Goal: Transaction & Acquisition: Obtain resource

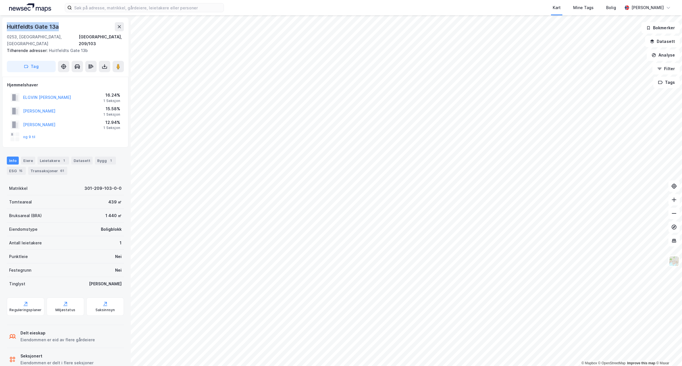
drag, startPoint x: 61, startPoint y: 26, endPoint x: 5, endPoint y: 26, distance: 56.8
click at [5, 23] on div "[STREET_ADDRESS] Tilhørende adresser: [PERSON_NAME] Gate 13b Tag" at bounding box center [65, 47] width 126 height 59
copy div "Huitfeldts Gate 13a"
click at [56, 167] on div "Transaksjoner 61" at bounding box center [47, 171] width 39 height 8
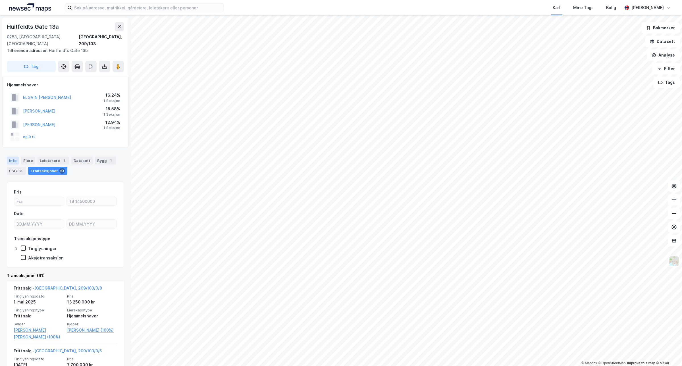
click at [13, 157] on div "Info" at bounding box center [13, 161] width 12 height 8
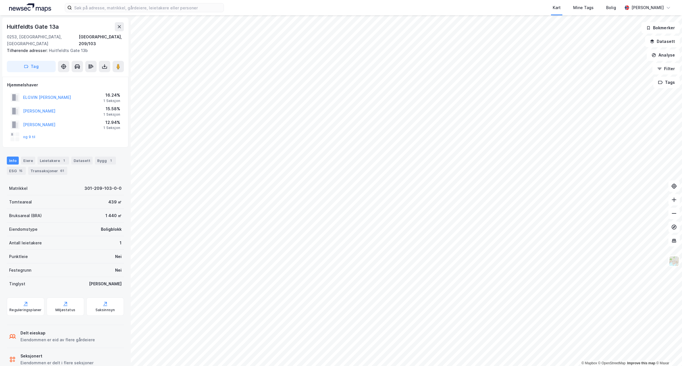
click at [34, 157] on div "Info [PERSON_NAME] 1 Datasett Bygg 1 ESG 15 Transaksjoner 61" at bounding box center [65, 166] width 117 height 18
click at [29, 157] on div "Eiere" at bounding box center [28, 161] width 14 height 8
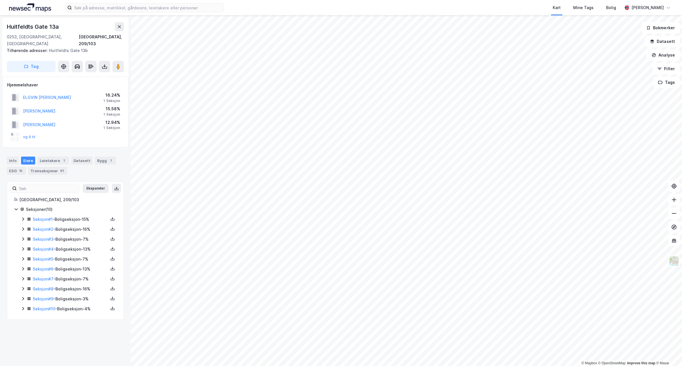
click at [41, 206] on div "Seksjoner ( 10 )" at bounding box center [71, 209] width 91 height 7
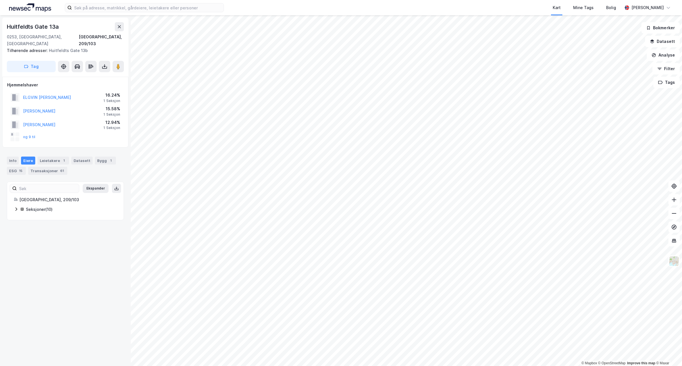
click at [41, 206] on div "Seksjoner ( 10 )" at bounding box center [71, 209] width 91 height 7
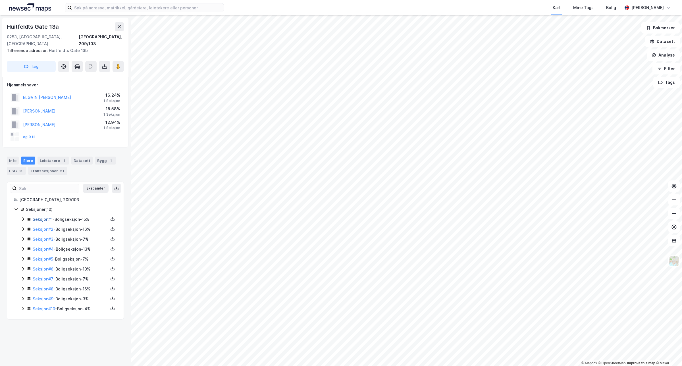
click at [53, 217] on link "Seksjon # 1" at bounding box center [43, 219] width 20 height 5
click at [98, 157] on div "Bygg 1" at bounding box center [105, 161] width 21 height 8
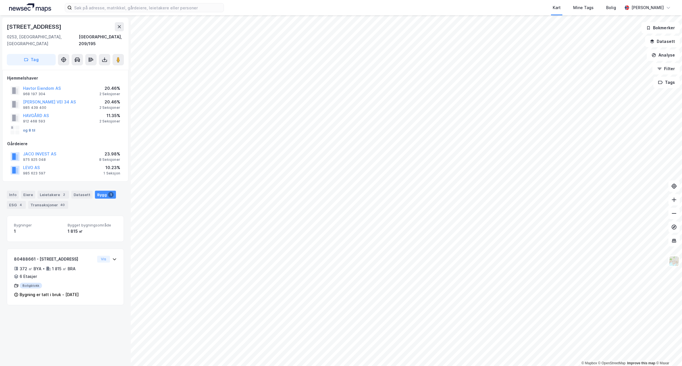
click at [0, 0] on button "og 8 til" at bounding box center [0, 0] width 0 height 0
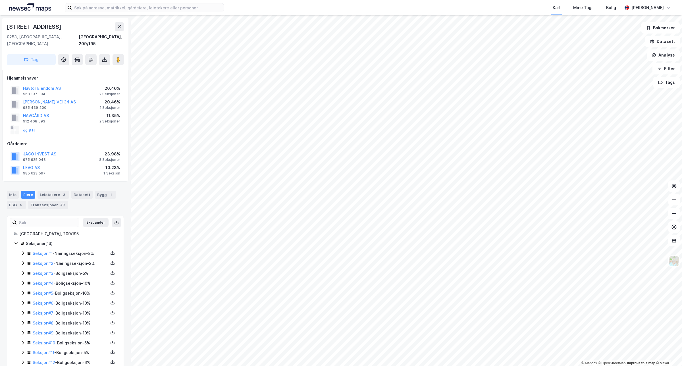
scroll to position [20, 0]
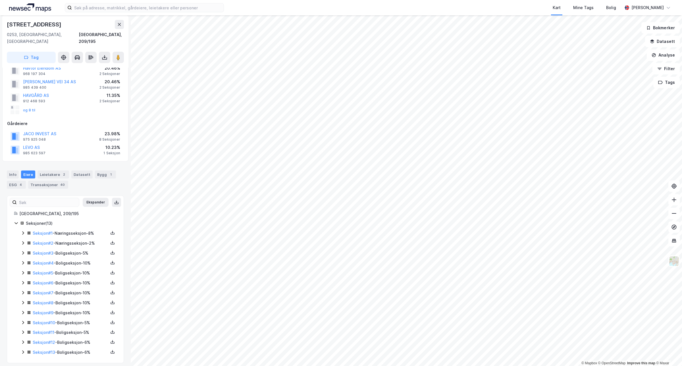
click at [56, 171] on div "Leietakere 2" at bounding box center [54, 174] width 32 height 8
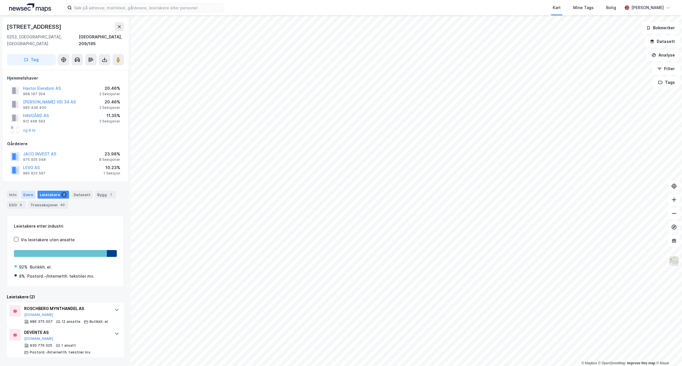
click at [32, 191] on div "Eiere" at bounding box center [28, 195] width 14 height 8
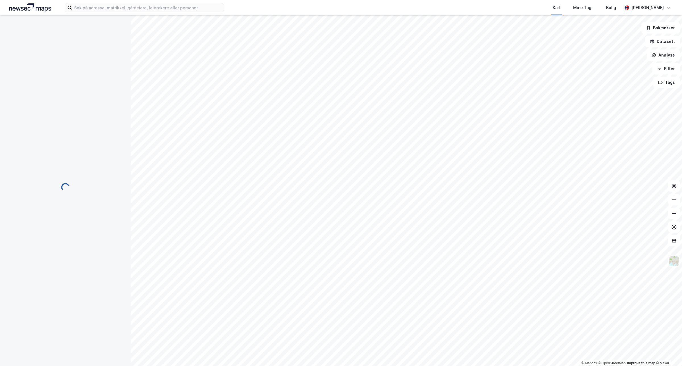
scroll to position [20, 0]
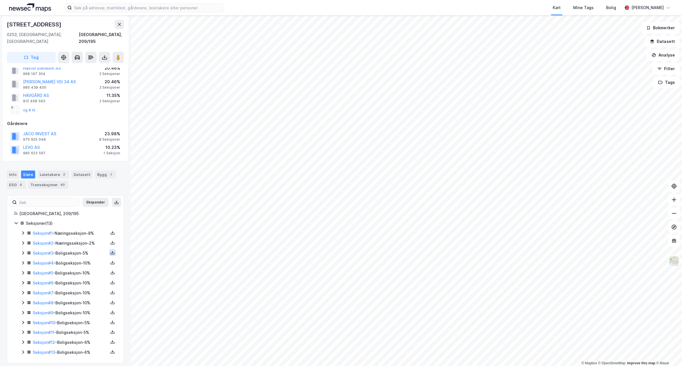
click at [110, 250] on icon at bounding box center [112, 252] width 5 height 5
click at [80, 232] on div "Grunnbok" at bounding box center [78, 235] width 19 height 7
click at [110, 260] on icon at bounding box center [112, 262] width 5 height 5
click at [84, 239] on div "Grunnbok" at bounding box center [81, 246] width 50 height 14
click at [110, 270] on icon at bounding box center [112, 272] width 5 height 5
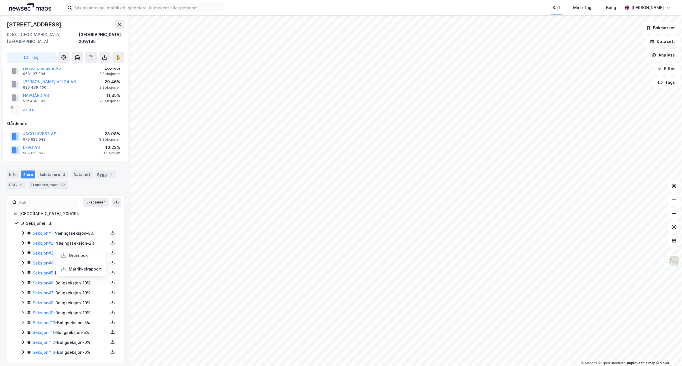
click at [88, 249] on div "Grunnbok" at bounding box center [81, 256] width 50 height 14
